Goal: Communication & Community: Connect with others

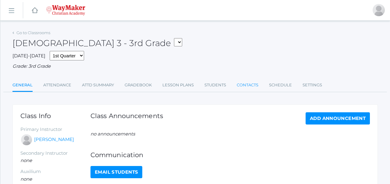
click at [241, 87] on link "Contacts" at bounding box center [248, 85] width 22 height 12
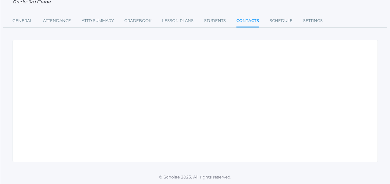
scroll to position [61, 0]
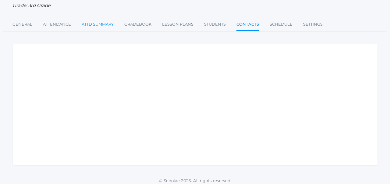
click at [96, 25] on link "Attd Summary" at bounding box center [98, 24] width 32 height 12
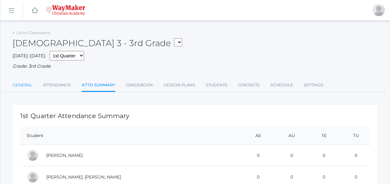
click at [23, 81] on link "General" at bounding box center [23, 85] width 20 height 12
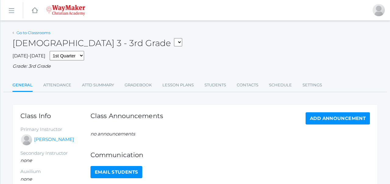
click at [39, 32] on link "Go to Classrooms" at bounding box center [33, 32] width 34 height 5
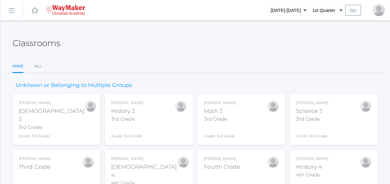
click at [14, 18] on link "icons/ui/navigation/hamburger Created with Sketch." at bounding box center [11, 10] width 23 height 16
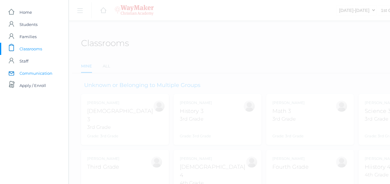
click at [26, 73] on span "Communication" at bounding box center [36, 73] width 33 height 12
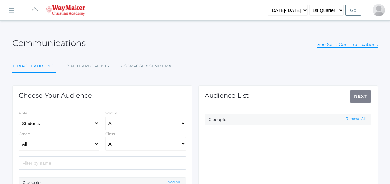
select select "Enrolled"
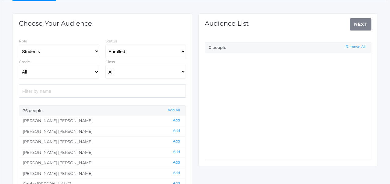
scroll to position [72, 0]
click at [95, 54] on select "Students Staff" at bounding box center [59, 52] width 81 height 14
click at [95, 53] on select "Students Staff" at bounding box center [59, 52] width 81 height 14
click at [124, 52] on select "All Enrolled Withdrawn" at bounding box center [146, 52] width 81 height 14
click at [120, 70] on select "All 01ELEM - [DEMOGRAPHIC_DATA] 1 1st Grade 01ELEM - First Grade 01ELEM - Math …" at bounding box center [146, 72] width 81 height 14
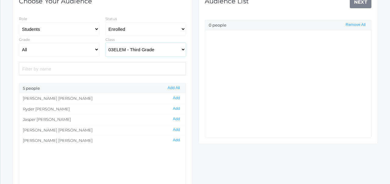
scroll to position [98, 0]
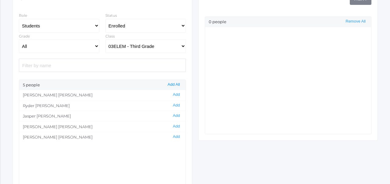
click at [177, 84] on button "Add All" at bounding box center [174, 84] width 16 height 5
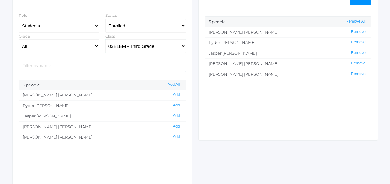
click at [175, 49] on select "All 01ELEM - [DEMOGRAPHIC_DATA] 1 1st Grade 01ELEM - First Grade 01ELEM - Math …" at bounding box center [146, 46] width 81 height 14
select select "2534"
click at [175, 83] on button "Add All" at bounding box center [174, 84] width 16 height 5
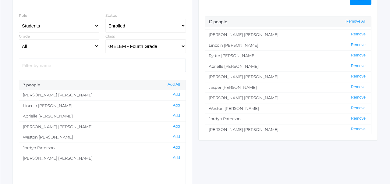
scroll to position [19, 0]
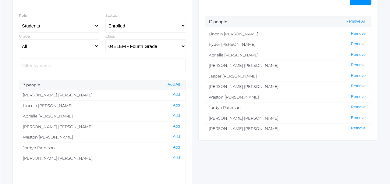
click at [358, 127] on button "Remove" at bounding box center [359, 128] width 18 height 5
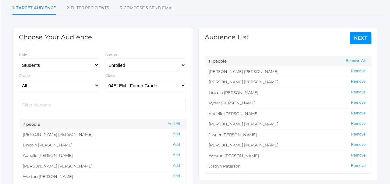
scroll to position [0, 0]
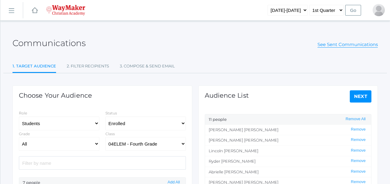
click at [364, 96] on link "Next" at bounding box center [361, 96] width 22 height 12
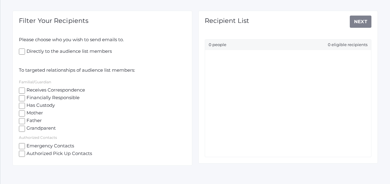
scroll to position [77, 0]
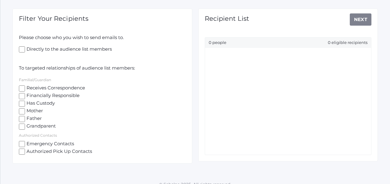
click at [214, 90] on ul at bounding box center [288, 101] width 167 height 107
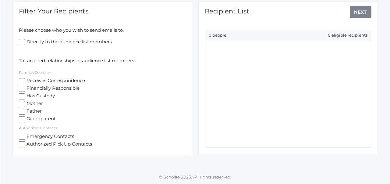
scroll to position [85, 0]
click at [20, 79] on input "Receives Correspondence" at bounding box center [22, 81] width 6 height 6
checkbox input "true"
click at [22, 94] on input "Has Custody" at bounding box center [22, 96] width 6 height 6
checkbox input "true"
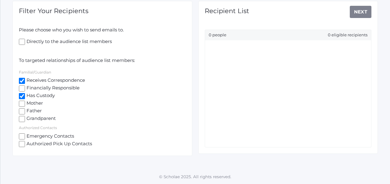
click at [21, 102] on input "Mother" at bounding box center [22, 104] width 6 height 6
checkbox input "true"
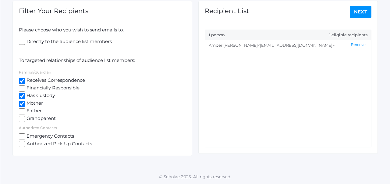
click at [23, 110] on input "Father" at bounding box center [22, 111] width 6 height 6
checkbox input "true"
click at [22, 89] on input "Financially Responsible" at bounding box center [22, 88] width 6 height 6
checkbox input "true"
click at [197, 34] on div "Recipient List Next 1 person 1 eligible recipients [PERSON_NAME] <[EMAIL_ADDRES…" at bounding box center [289, 71] width 186 height 165
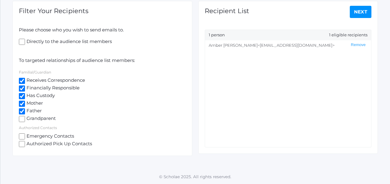
click at [198, 16] on div "Recipient List Next 1 person 1 eligible recipients [PERSON_NAME] <[EMAIL_ADDRES…" at bounding box center [289, 71] width 186 height 165
click at [31, 118] on span "Grandparent" at bounding box center [40, 119] width 31 height 8
click at [25, 118] on input "Grandparent" at bounding box center [22, 119] width 6 height 6
click at [31, 118] on span "Grandparent" at bounding box center [40, 119] width 31 height 8
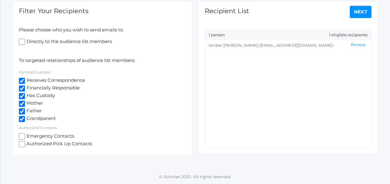
click at [25, 118] on input "Grandparent" at bounding box center [22, 119] width 6 height 6
checkbox input "false"
click at [25, 41] on input "Directly to the audience list members" at bounding box center [22, 42] width 6 height 6
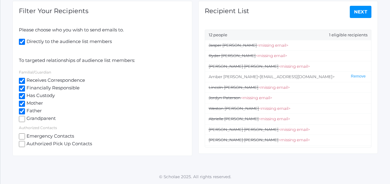
click at [25, 41] on input "Directly to the audience list members" at bounding box center [22, 42] width 6 height 6
checkbox input "false"
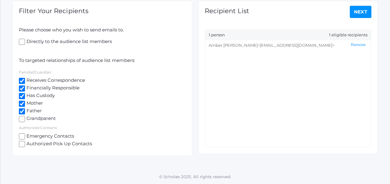
click at [22, 136] on input "Emergency Contacts" at bounding box center [22, 136] width 6 height 6
checkbox input "true"
click at [23, 143] on input "Authorized Pick Up Contacts" at bounding box center [22, 144] width 6 height 6
checkbox input "true"
click at [23, 137] on input "Emergency Contacts" at bounding box center [22, 136] width 6 height 6
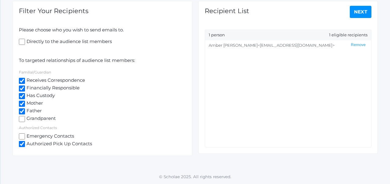
checkbox input "false"
click at [23, 143] on input "Authorized Pick Up Contacts" at bounding box center [22, 144] width 6 height 6
checkbox input "false"
